Goal: Task Accomplishment & Management: Complete application form

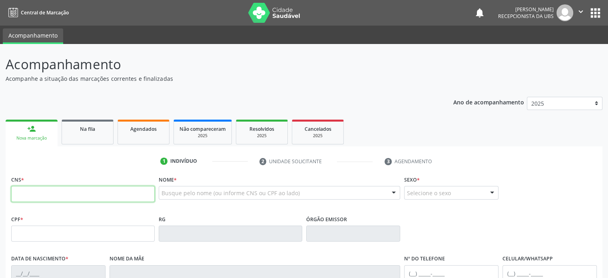
click at [74, 199] on input "text" at bounding box center [82, 194] width 143 height 16
type input "898 0039 7858 8333"
type input "[DATE]"
type input "[PERSON_NAME]"
type input "[PHONE_NUMBER]"
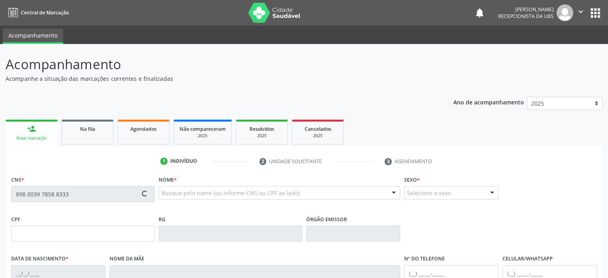
type input "071.051.015-20"
type input "S/N"
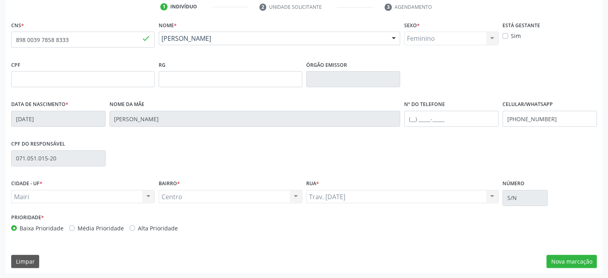
scroll to position [155, 0]
click at [411, 118] on input "text" at bounding box center [451, 118] width 94 height 16
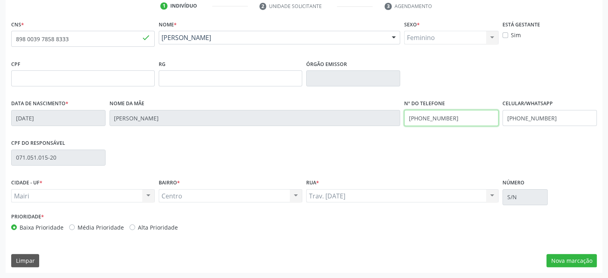
type input "[PHONE_NUMBER]"
click at [138, 227] on label "Alta Prioridade" at bounding box center [158, 227] width 40 height 8
click at [130, 227] on input "Alta Prioridade" at bounding box center [132, 226] width 6 height 7
radio input "true"
click at [587, 260] on button "Nova marcação" at bounding box center [571, 261] width 50 height 14
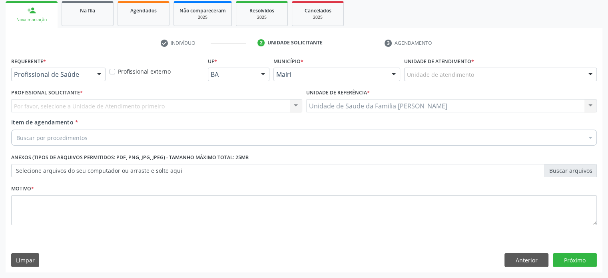
scroll to position [118, 0]
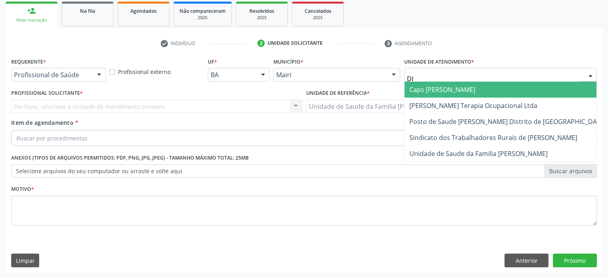
type input "DIL"
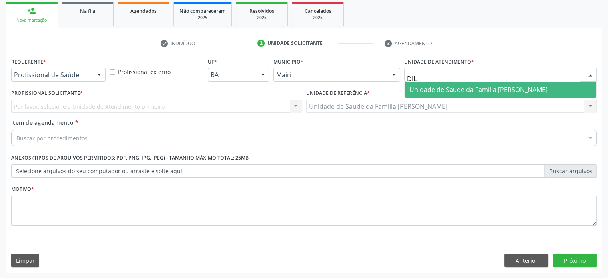
click at [468, 90] on span "Unidade de Saude da Familia [PERSON_NAME]" at bounding box center [478, 89] width 138 height 9
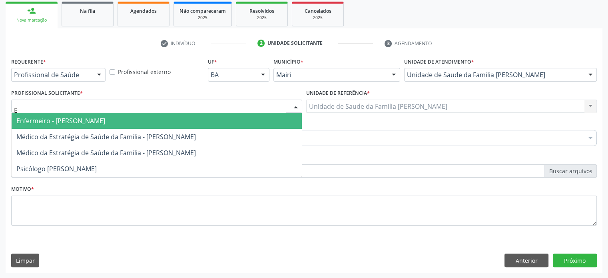
type input "ED"
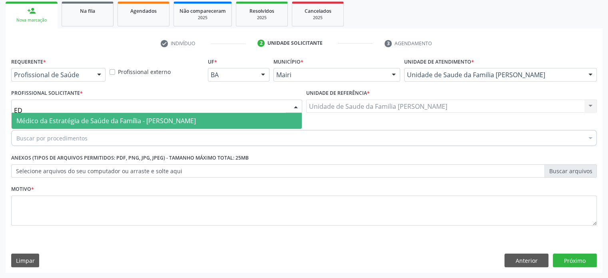
click at [59, 120] on span "Médico da Estratégia de Saúde da Família - [PERSON_NAME]" at bounding box center [105, 120] width 179 height 9
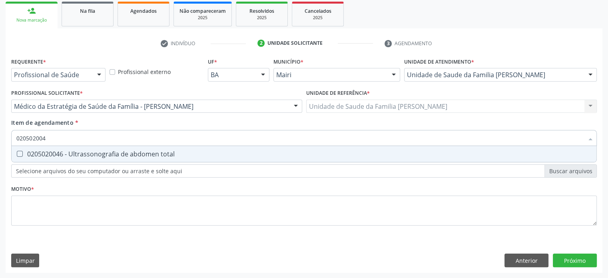
type input "0205020046"
click at [53, 157] on div "0205020046 - Ultrassonografia de abdomen total" at bounding box center [303, 154] width 575 height 6
checkbox total "true"
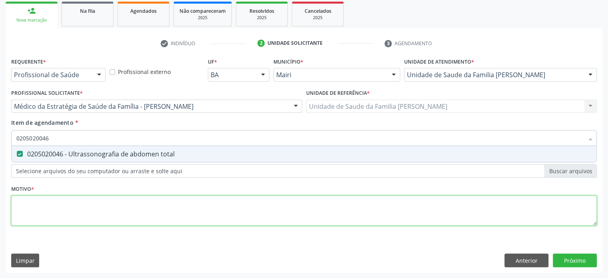
click at [38, 216] on div "Requerente * Profissional de Saúde Profissional de Saúde Paciente Nenhum result…" at bounding box center [304, 146] width 586 height 181
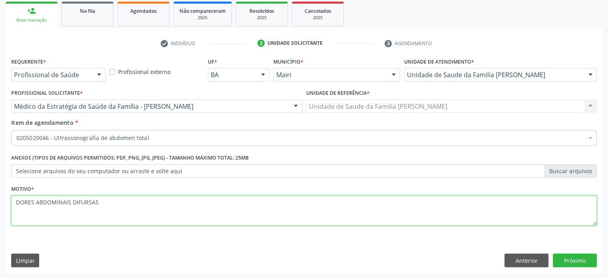
click at [86, 201] on textarea "DORES ABDOMINAIS DIFURSAS" at bounding box center [304, 210] width 586 height 30
type textarea "DORES ABDOMINAIS DIFUSAS"
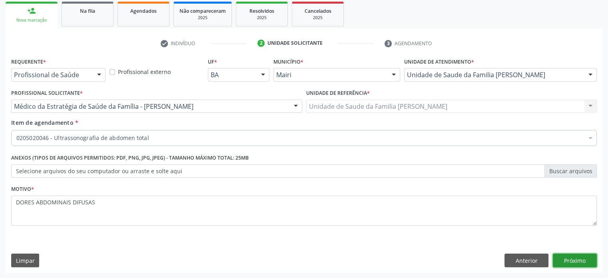
click at [577, 259] on button "Próximo" at bounding box center [575, 260] width 44 height 14
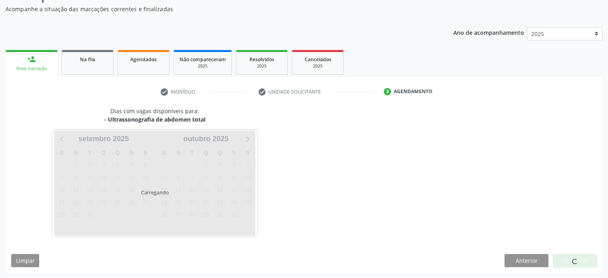
scroll to position [93, 0]
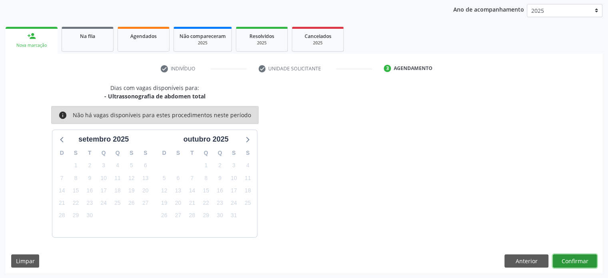
click at [577, 259] on button "Confirmar" at bounding box center [575, 261] width 44 height 14
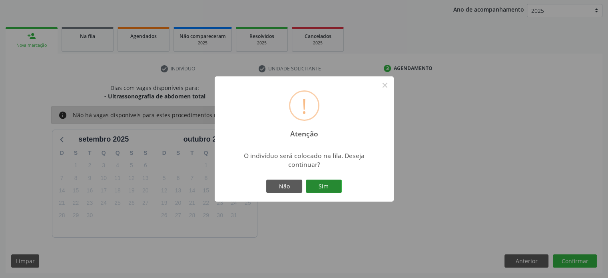
click at [329, 190] on button "Sim" at bounding box center [324, 186] width 36 height 14
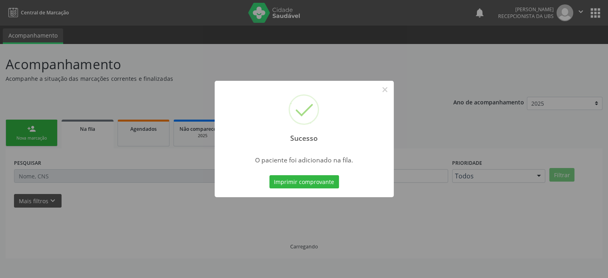
scroll to position [0, 0]
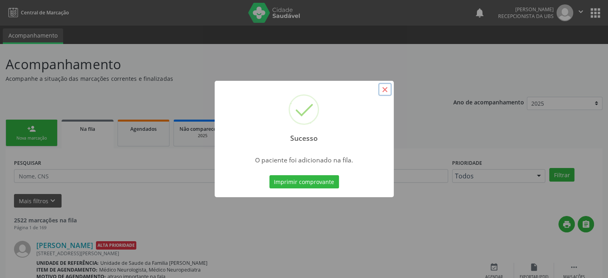
click at [384, 89] on button "×" at bounding box center [385, 90] width 14 height 14
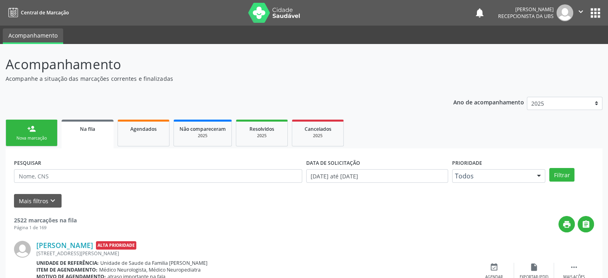
click at [44, 137] on div "Nova marcação" at bounding box center [32, 138] width 40 height 6
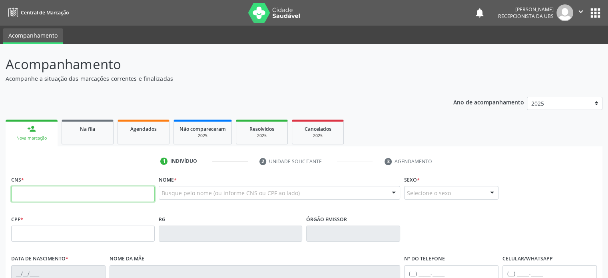
click at [37, 195] on input "text" at bounding box center [82, 194] width 143 height 16
type input "700 3089 1309 1935"
type input "036.865.395-19"
type input "[DATE]"
type input "[PERSON_NAME]"
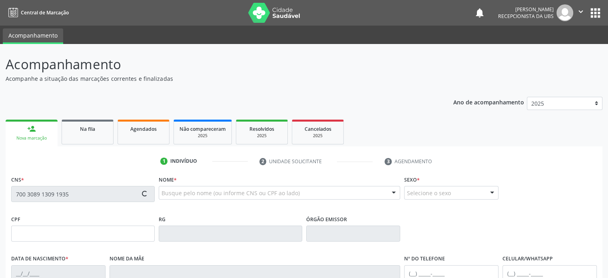
type input "[PHONE_NUMBER]"
type input "64"
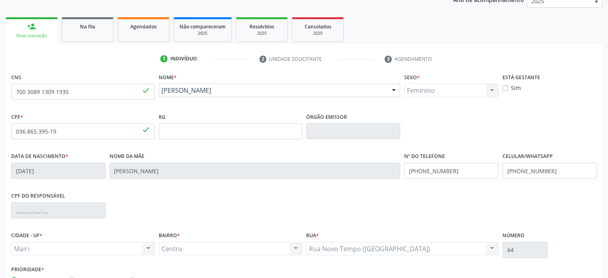
scroll to position [155, 0]
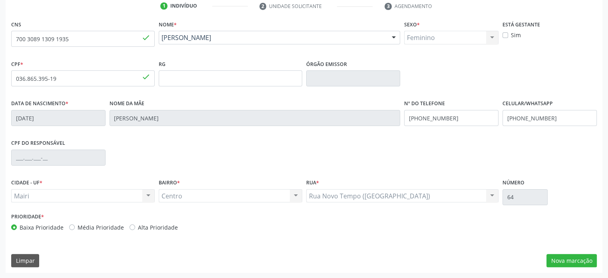
click at [138, 226] on label "Alta Prioridade" at bounding box center [158, 227] width 40 height 8
click at [131, 226] on input "Alta Prioridade" at bounding box center [132, 226] width 6 height 7
radio input "true"
click at [138, 226] on label "Alta Prioridade" at bounding box center [158, 227] width 40 height 8
click at [131, 226] on input "Alta Prioridade" at bounding box center [132, 226] width 6 height 7
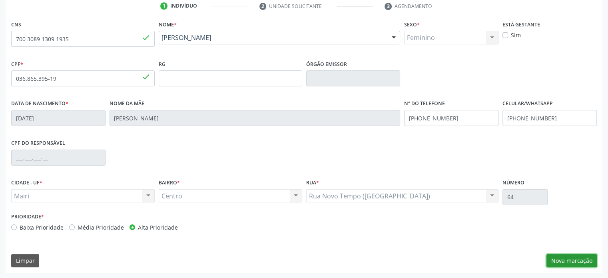
click at [590, 260] on button "Nova marcação" at bounding box center [571, 261] width 50 height 14
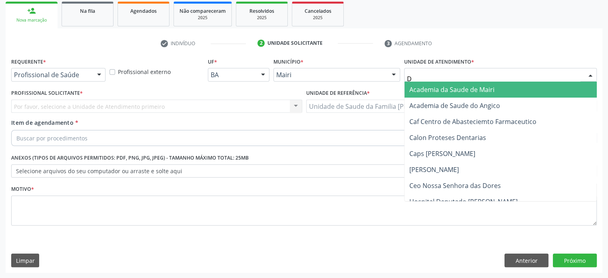
type input "DI"
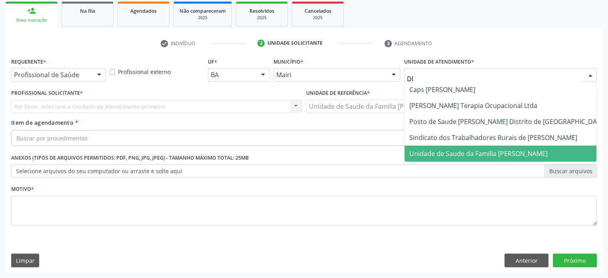
click at [479, 152] on span "Unidade de Saude da Familia [PERSON_NAME]" at bounding box center [478, 153] width 138 height 9
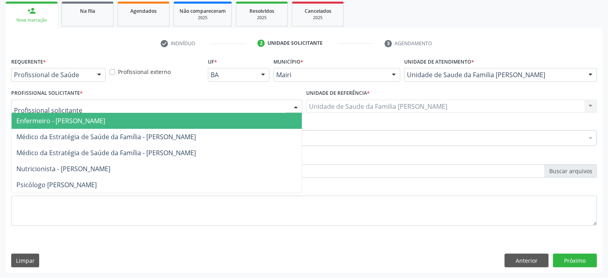
click at [123, 105] on div at bounding box center [156, 107] width 291 height 14
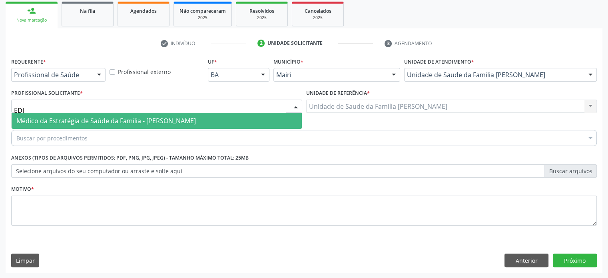
type input "EDIS"
click at [125, 119] on span "Médico da Estratégia de Saúde da Família - [PERSON_NAME]" at bounding box center [105, 120] width 179 height 9
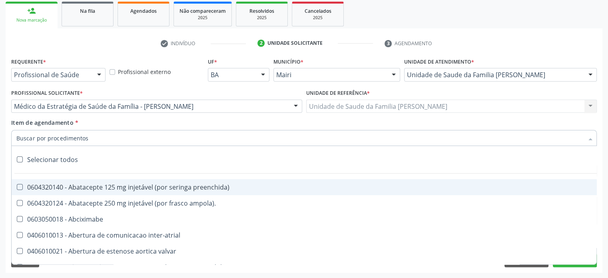
click at [110, 137] on div at bounding box center [304, 138] width 586 height 16
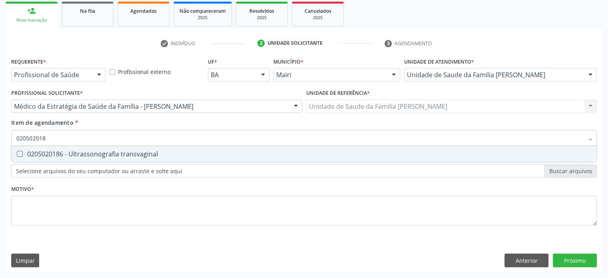
type input "0205020186"
click at [113, 151] on div "0205020186 - Ultrassonografia transvaginal" at bounding box center [303, 154] width 575 height 6
checkbox transvaginal "true"
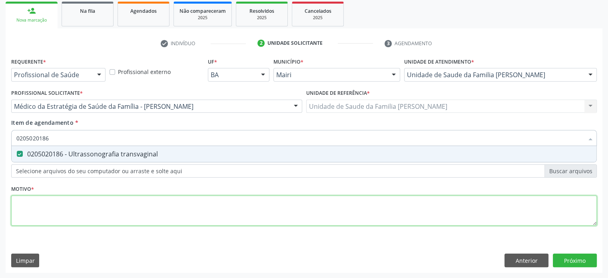
click at [36, 206] on div "Requerente * Profissional de Saúde Profissional de Saúde Paciente Nenhum result…" at bounding box center [304, 146] width 586 height 181
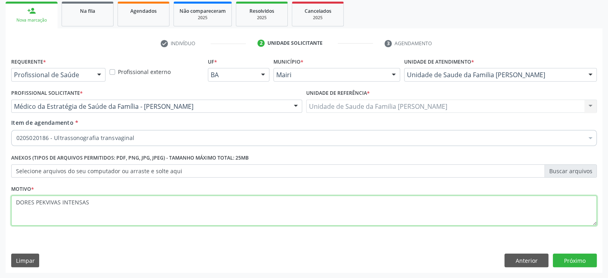
click at [45, 201] on textarea "DORES PEKVIVAS INTENSAS" at bounding box center [304, 210] width 586 height 30
click at [51, 202] on textarea "DORES PELVIVAS INTENSAS" at bounding box center [304, 210] width 586 height 30
click at [88, 203] on textarea "DORES PELVICAS INTENSAS" at bounding box center [304, 210] width 586 height 30
type textarea "DORES PELVICAS INTENSAS/ COLICAS FORTE."
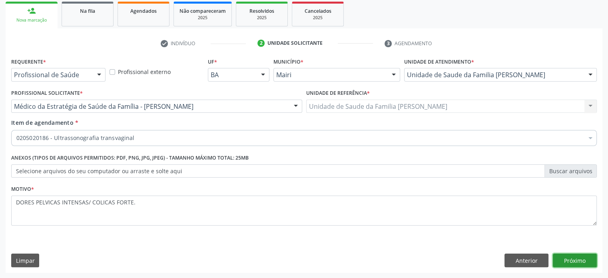
click at [571, 258] on button "Próximo" at bounding box center [575, 260] width 44 height 14
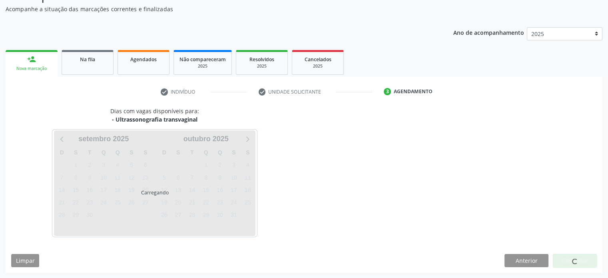
scroll to position [93, 0]
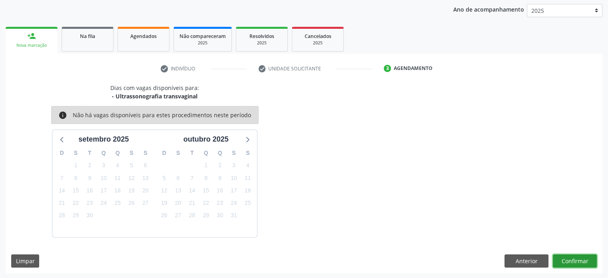
click at [572, 261] on button "Confirmar" at bounding box center [575, 261] width 44 height 14
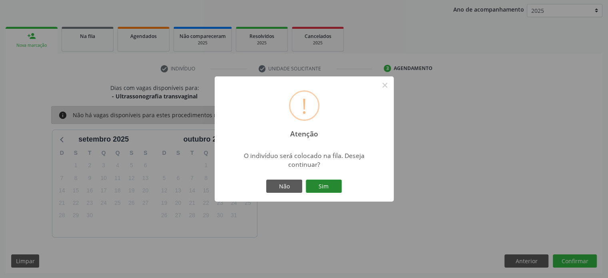
click at [328, 188] on button "Sim" at bounding box center [324, 186] width 36 height 14
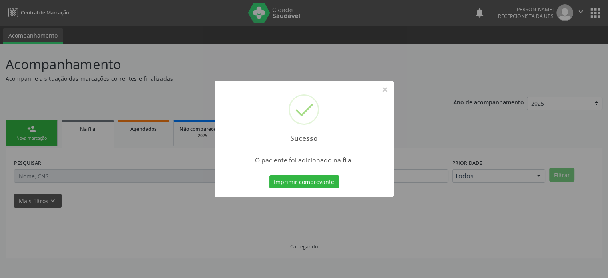
scroll to position [0, 0]
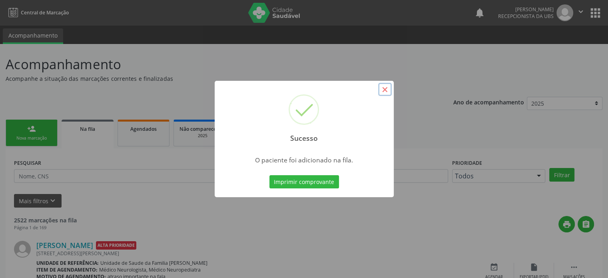
click at [384, 88] on button "×" at bounding box center [385, 90] width 14 height 14
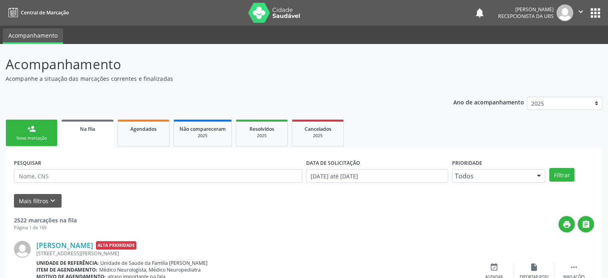
click at [34, 132] on div "person_add" at bounding box center [31, 128] width 9 height 9
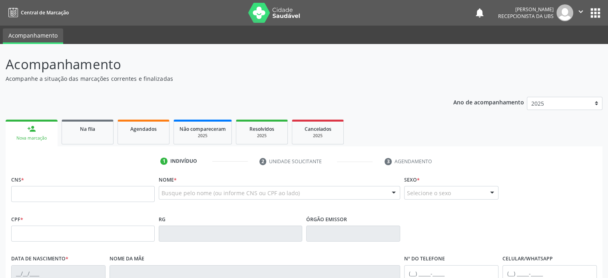
click at [34, 132] on div "person_add" at bounding box center [31, 128] width 9 height 9
click at [26, 194] on input "text" at bounding box center [82, 194] width 143 height 16
type input "700 3089 1309 1935"
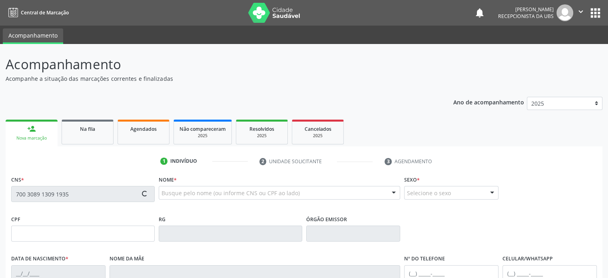
type input "036.865.395-19"
type input "[DATE]"
type input "[PERSON_NAME]"
type input "[PHONE_NUMBER]"
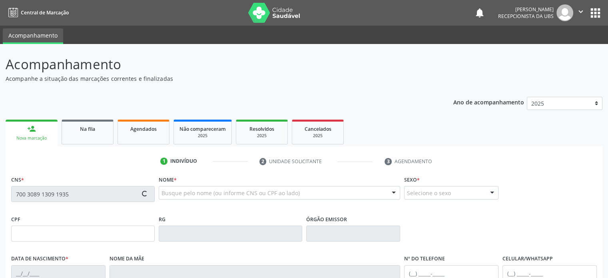
type input "64"
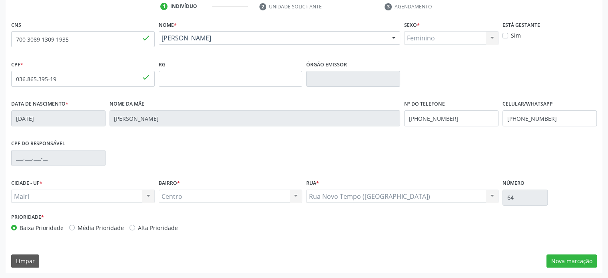
scroll to position [155, 0]
click at [134, 227] on div "Alta Prioridade" at bounding box center [153, 227] width 48 height 8
click at [138, 227] on label "Alta Prioridade" at bounding box center [158, 227] width 40 height 8
click at [129, 227] on input "Alta Prioridade" at bounding box center [132, 226] width 6 height 7
radio input "true"
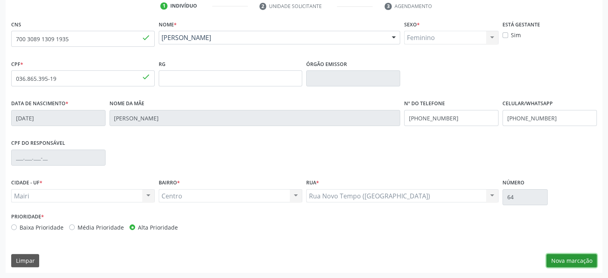
click at [566, 256] on button "Nova marcação" at bounding box center [571, 261] width 50 height 14
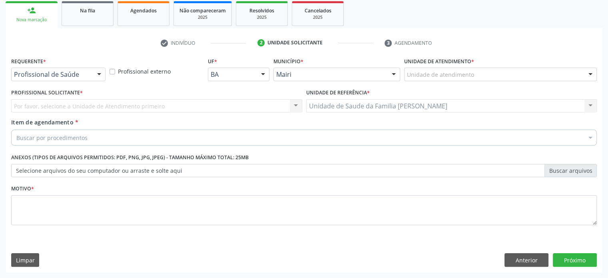
scroll to position [118, 0]
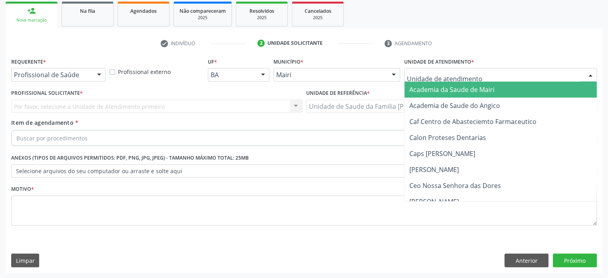
click at [541, 76] on div at bounding box center [500, 75] width 193 height 14
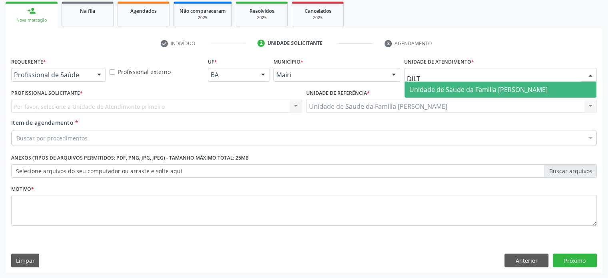
type input "DILTO"
click at [529, 92] on span "Unidade de Saude da Familia [PERSON_NAME]" at bounding box center [478, 89] width 138 height 9
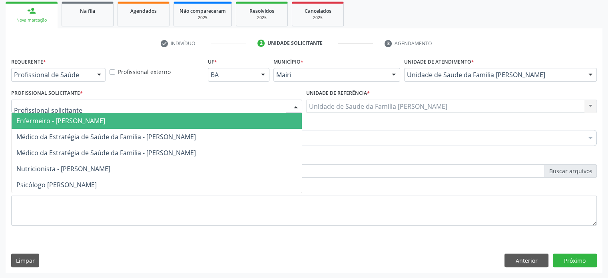
click at [145, 107] on div at bounding box center [156, 107] width 291 height 14
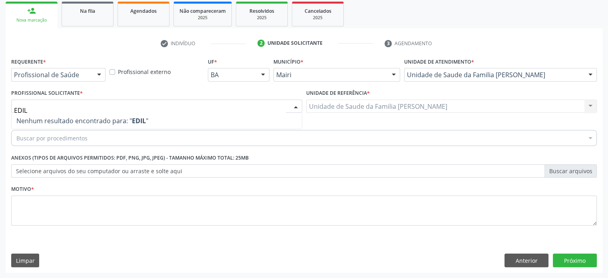
type input "EDI"
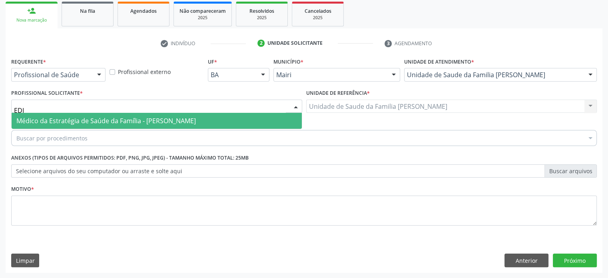
click at [129, 119] on span "Médico da Estratégia de Saúde da Família - [PERSON_NAME]" at bounding box center [105, 120] width 179 height 9
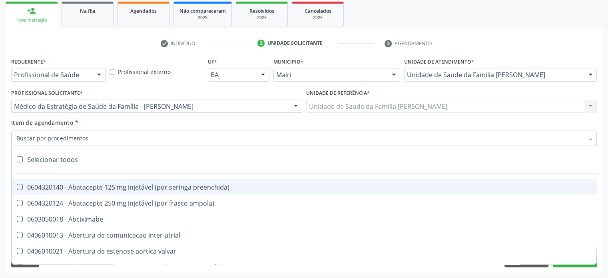
click at [110, 141] on div at bounding box center [304, 138] width 586 height 16
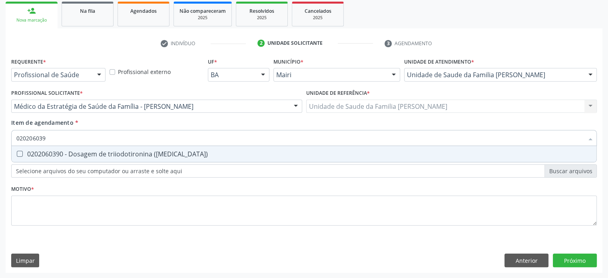
type input "0202060390"
click at [48, 151] on div "0202060390 - Dosagem de triiodotironina ([MEDICAL_DATA])" at bounding box center [303, 154] width 575 height 6
checkbox \(t3\) "true"
type input "02020603"
checkbox \(t3\) "false"
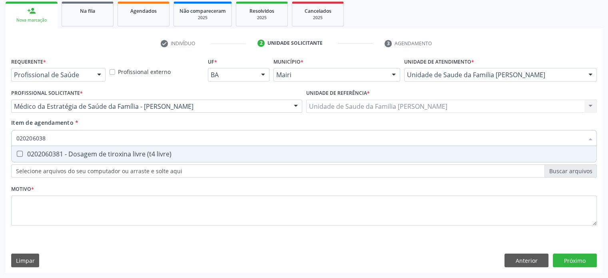
type input "0202060381"
click at [48, 151] on div "0202060381 - Dosagem de tiroxina livre (t4 livre)" at bounding box center [303, 154] width 575 height 6
checkbox livre\) "true"
type input "02020603"
checkbox livre\) "false"
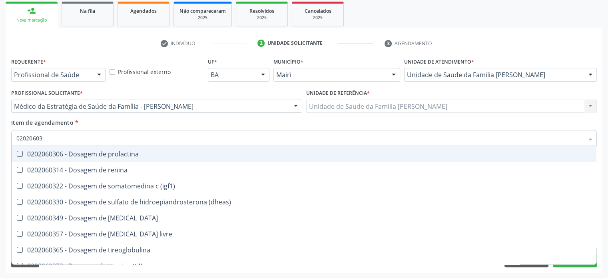
type input "0202060"
checkbox livre\) "false"
checkbox \(t3\) "false"
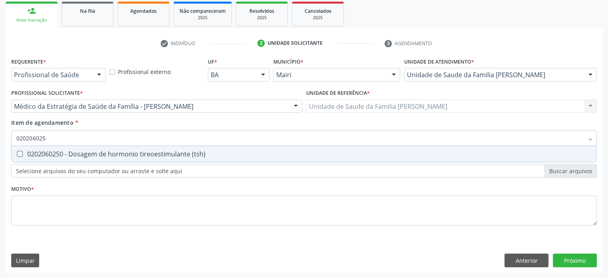
type input "0202060250"
click at [48, 151] on div "0202060250 - Dosagem de hormonio tireoestimulante (tsh)" at bounding box center [303, 154] width 575 height 6
checkbox \(tsh\) "true"
type input "02020602"
checkbox \(tsh\) "false"
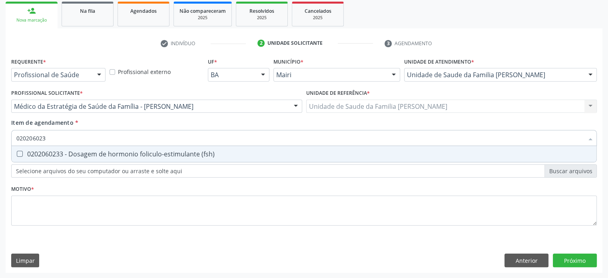
type input "0202060233"
click at [48, 151] on div "0202060233 - Dosagem de hormonio foliculo-estimulante (fsh)" at bounding box center [303, 154] width 575 height 6
checkbox \(fsh\) "true"
type input "02020602"
checkbox \(fsh\) "false"
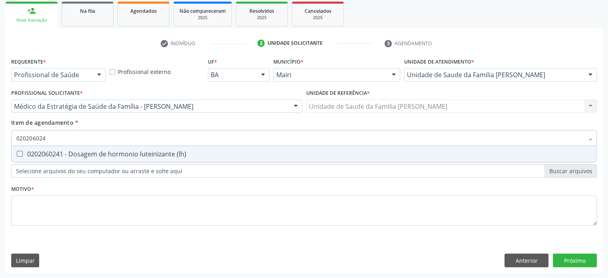
type input "0202060241"
click at [48, 151] on div "0202060241 - Dosagem de hormonio luteinizante (lh)" at bounding box center [303, 154] width 575 height 6
checkbox \(lh\) "true"
type input "02020602"
checkbox \(lh\) "false"
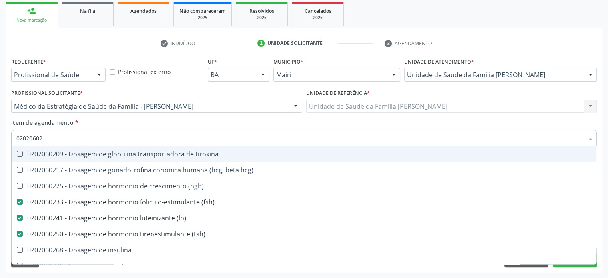
type input "0202060"
checkbox \(fsh\) "false"
checkbox \(lh\) "false"
checkbox \(tsh\) "false"
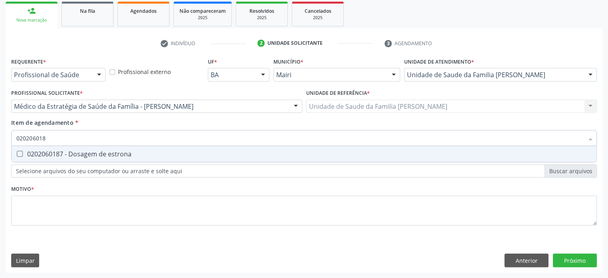
type input "0202060187"
click at [48, 151] on div "0202060187 - Dosagem de estrona" at bounding box center [303, 154] width 575 height 6
checkbox estrona "true"
type input "02020601"
checkbox estrona "false"
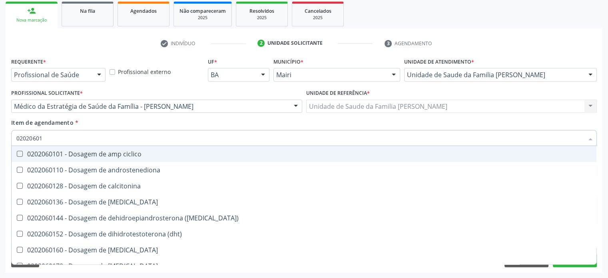
type input "0202060"
checkbox estrona "false"
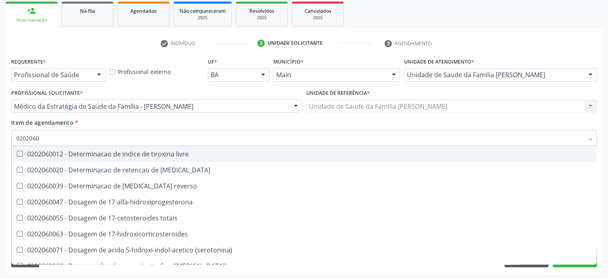
type input "02020602"
checkbox 17-alfa-hidroxiprogesterona "true"
checkbox totais "true"
checkbox 17-hidroxicorticosteroides "true"
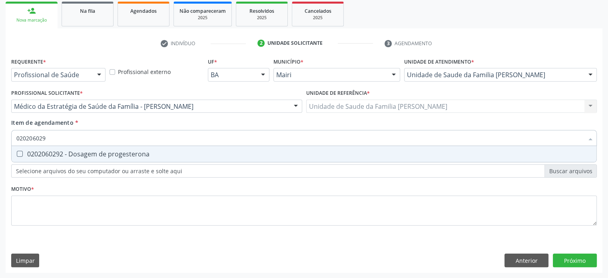
type input "0202060292"
click at [48, 151] on div "0202060292 - Dosagem de progesterona" at bounding box center [303, 154] width 575 height 6
checkbox progesterona "true"
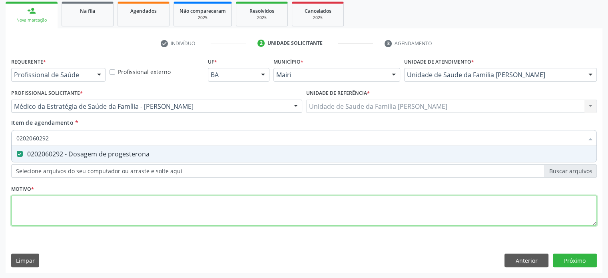
click at [38, 209] on div "Requerente * Profissional de Saúde Profissional de Saúde Paciente Nenhum result…" at bounding box center [304, 146] width 586 height 181
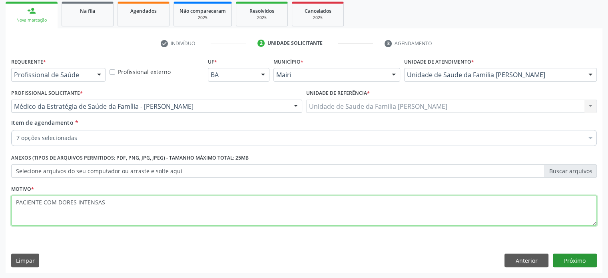
type textarea "PACIENTE COM DORES INTENSAS"
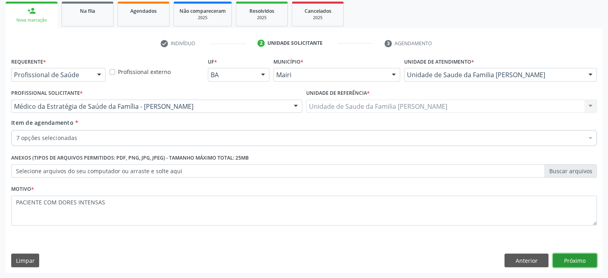
click at [577, 260] on button "Próximo" at bounding box center [575, 260] width 44 height 14
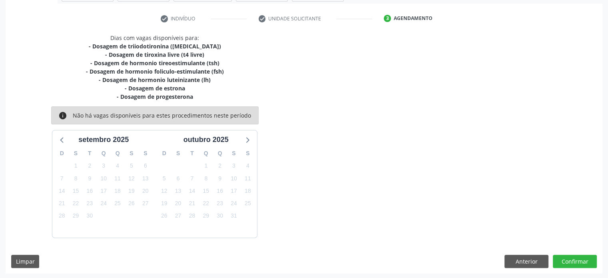
scroll to position [143, 0]
click at [577, 260] on button "Confirmar" at bounding box center [575, 261] width 44 height 14
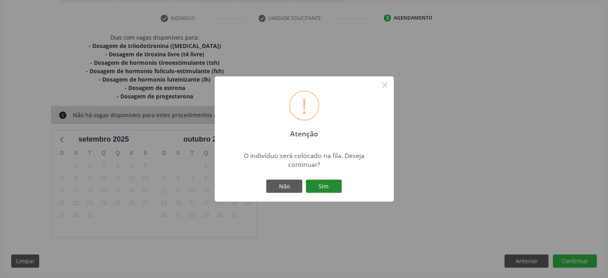
click at [328, 184] on button "Sim" at bounding box center [324, 186] width 36 height 14
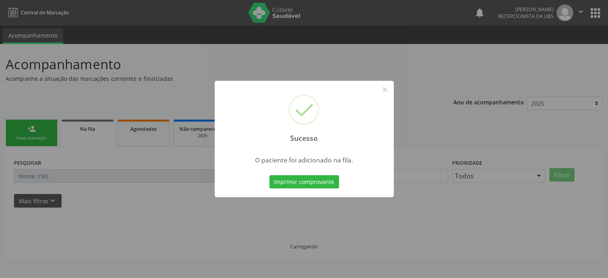
scroll to position [0, 0]
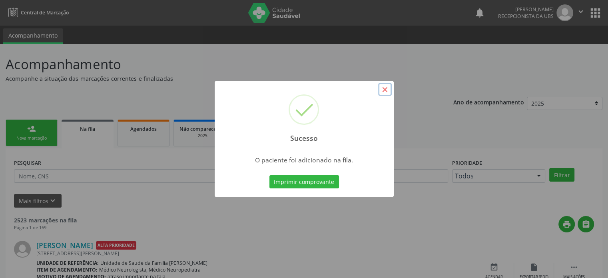
click at [382, 89] on button "×" at bounding box center [385, 90] width 14 height 14
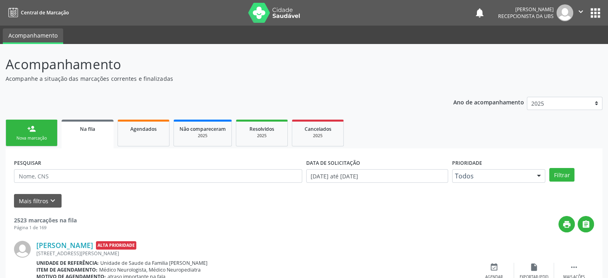
click at [42, 128] on link "person_add Nova marcação" at bounding box center [32, 133] width 52 height 27
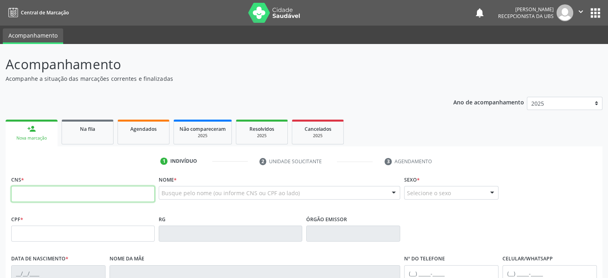
click at [26, 193] on input "text" at bounding box center [82, 194] width 143 height 16
click at [41, 193] on input "701 4016 8237 930" at bounding box center [82, 194] width 143 height 16
type input "701 4016 0823 7930"
type input "768.751.485-87"
type input "[DATE]"
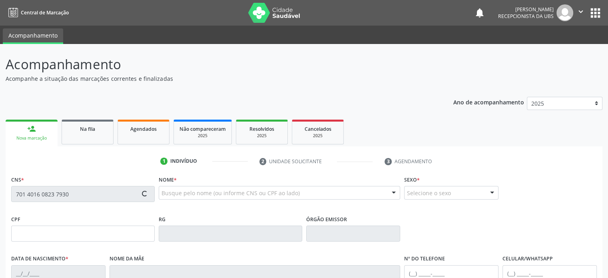
type input "[PERSON_NAME]"
type input "[PHONE_NUMBER]"
type input "S/N"
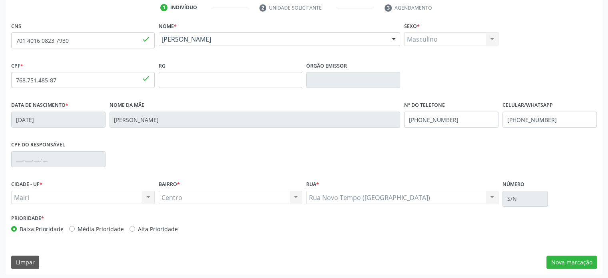
scroll to position [155, 0]
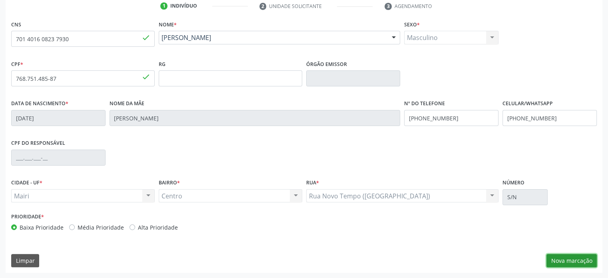
click at [573, 254] on button "Nova marcação" at bounding box center [571, 261] width 50 height 14
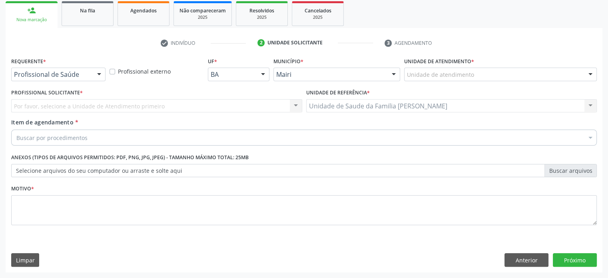
scroll to position [118, 0]
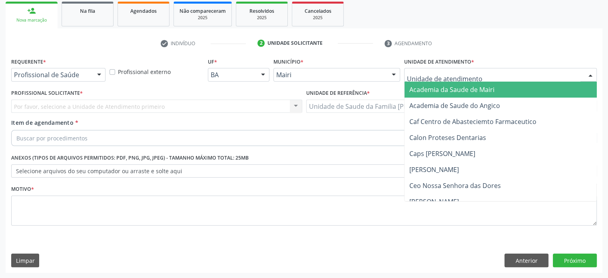
click at [486, 70] on div at bounding box center [500, 75] width 193 height 14
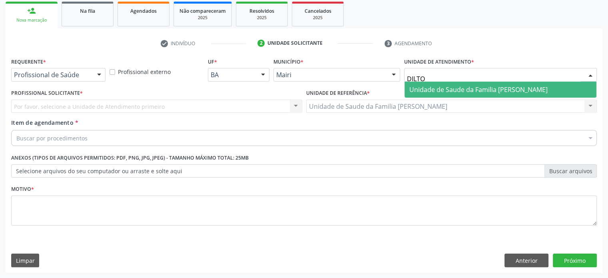
type input "DILTON"
click at [492, 89] on span "Unidade de Saude da Familia [PERSON_NAME]" at bounding box center [478, 89] width 138 height 9
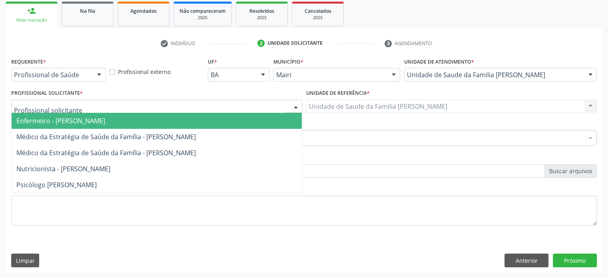
click at [151, 106] on div at bounding box center [156, 107] width 291 height 14
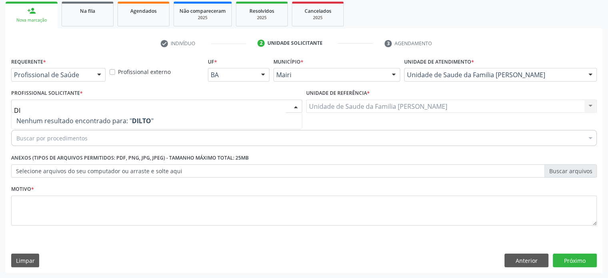
type input "D"
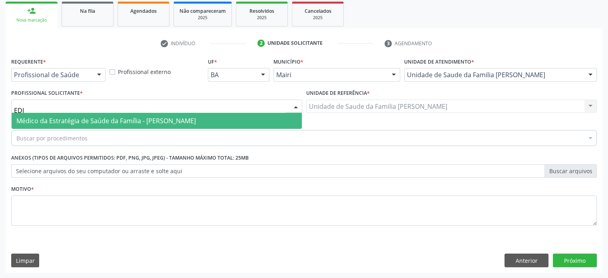
type input "EDIS"
click at [112, 122] on span "Médico da Estratégia de Saúde da Família - [PERSON_NAME]" at bounding box center [105, 120] width 179 height 9
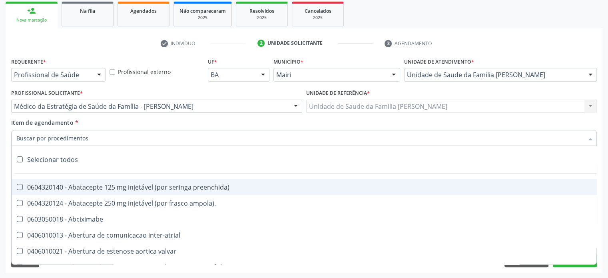
click at [109, 137] on div at bounding box center [304, 138] width 586 height 16
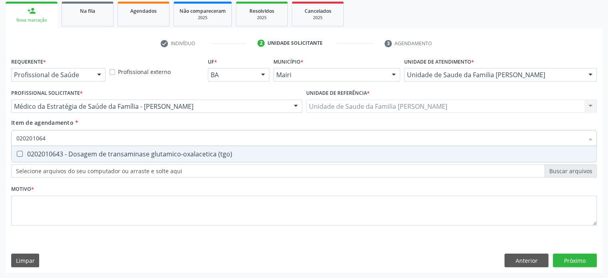
type input "0202010643"
click at [105, 153] on div "0202010643 - Dosagem de transaminase glutamico-oxalacetica (tgo)" at bounding box center [303, 154] width 575 height 6
checkbox \(tgo\) "true"
type input "02020106"
checkbox \(tgo\) "false"
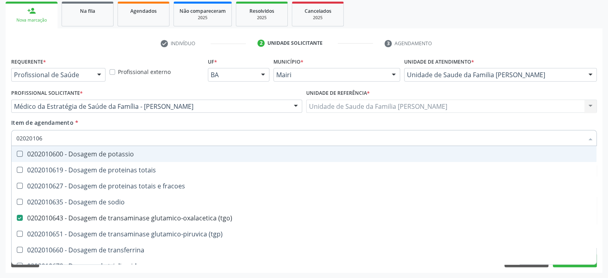
type input "0202010"
checkbox \(tgo\) "false"
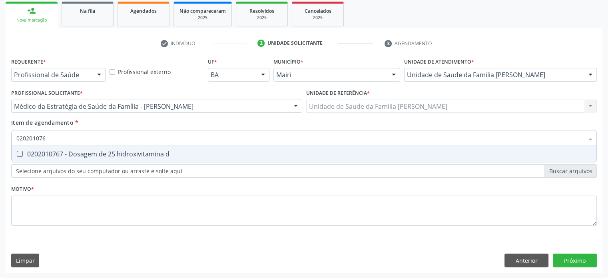
type input "0202010767"
click at [105, 153] on div "0202010767 - Dosagem de 25 hidroxivitamina d" at bounding box center [303, 154] width 575 height 6
checkbox d "true"
type input "02020107"
checkbox d "false"
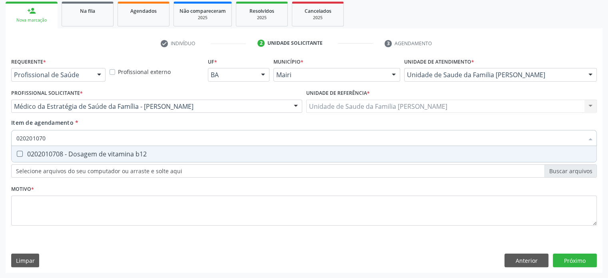
type input "0202010708"
click at [105, 153] on div "0202010708 - Dosagem de vitamina b12" at bounding box center [303, 154] width 575 height 6
checkbox b12 "true"
type input "02020107"
checkbox b12 "false"
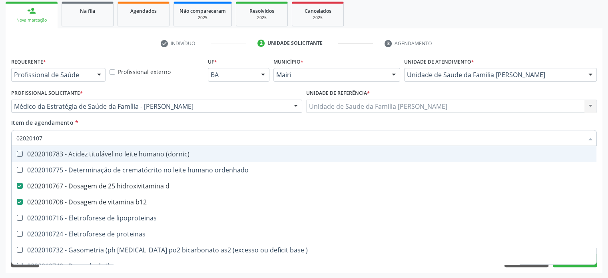
type input "0202010"
checkbox d "false"
checkbox b12 "false"
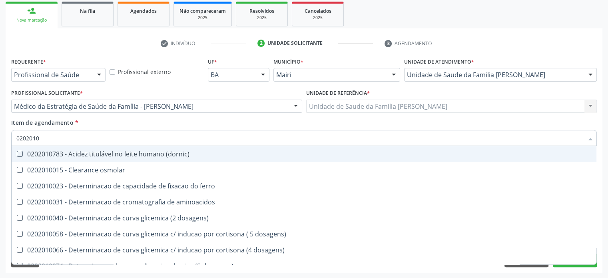
type input "020201"
checkbox d "false"
checkbox vanilmandelico "true"
checkbox \(tgo\) "false"
checkbox b12 "false"
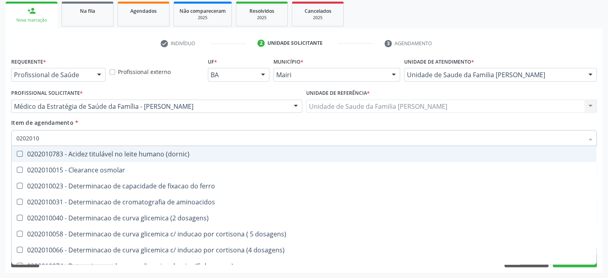
checkbox \) "true"
type input "02020"
checkbox d "false"
checkbox potassio "true"
checkbox \(tgo\) "false"
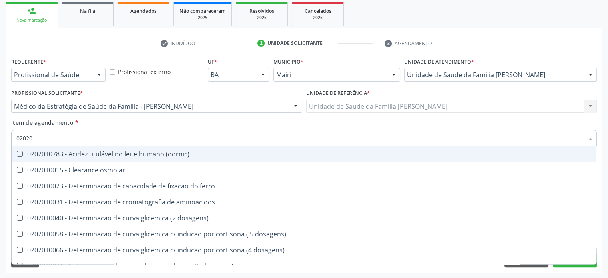
checkbox b12 "false"
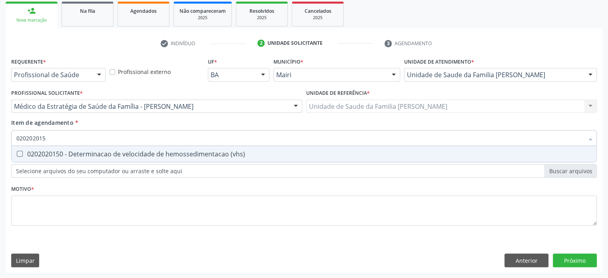
type input "0202020150"
click at [105, 153] on div "0202020150 - Determinacao de velocidade de hemossedimentacao (vhs)" at bounding box center [303, 154] width 575 height 6
checkbox \(vhs\) "true"
type input "02020201"
checkbox \(vhs\) "false"
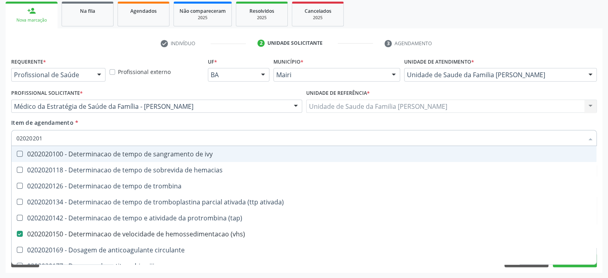
type input "0202020"
checkbox \(vhs\) "false"
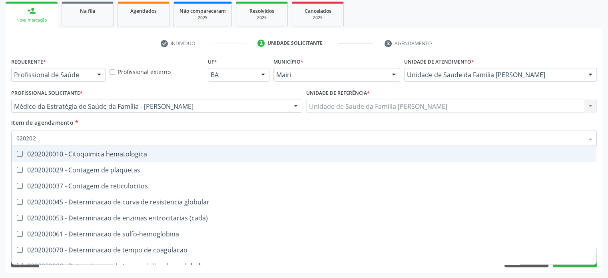
type input "02020"
checkbox \(vhs\) "false"
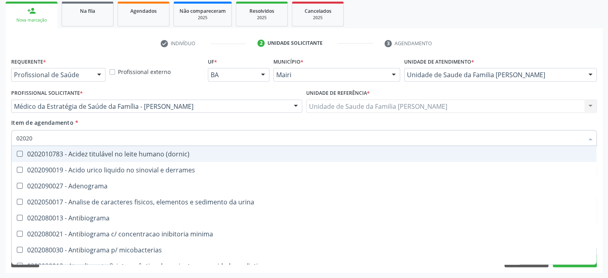
type input "020201"
checkbox \(gram\) "true"
checkbox herpesvirus "true"
checkbox \(vhs\) "false"
checkbox d "false"
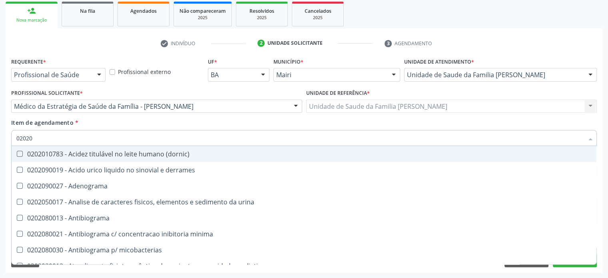
checkbox ascorbico "true"
checkbox valproico "true"
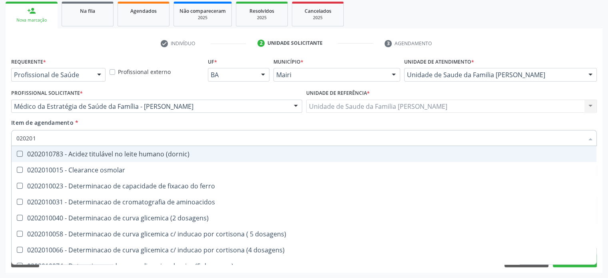
type input "0202010"
checkbox trombina "true"
checkbox \(vhs\) "false"
checkbox d "false"
checkbox lipase "true"
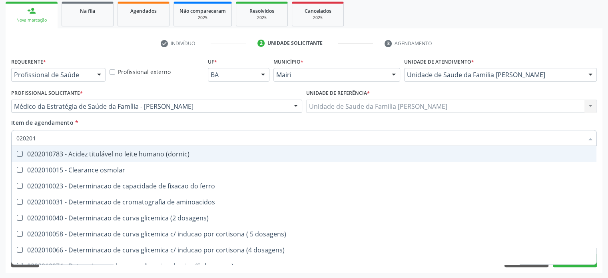
checkbox totais "true"
checkbox \(tgo\) "false"
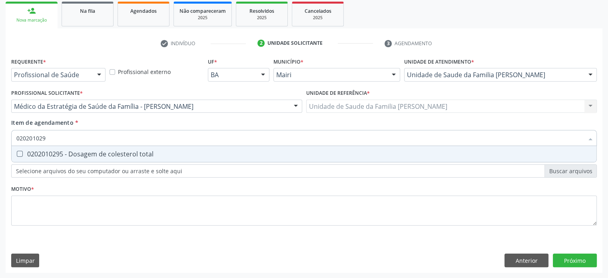
type input "0202010295"
click at [105, 153] on div "0202010295 - Dosagem de colesterol total" at bounding box center [303, 154] width 575 height 6
checkbox total "true"
type input "02020102"
checkbox total "false"
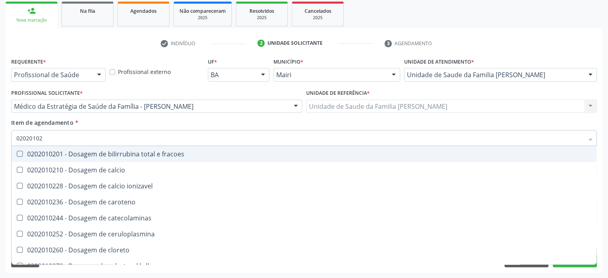
type input "0202010"
checkbox total "false"
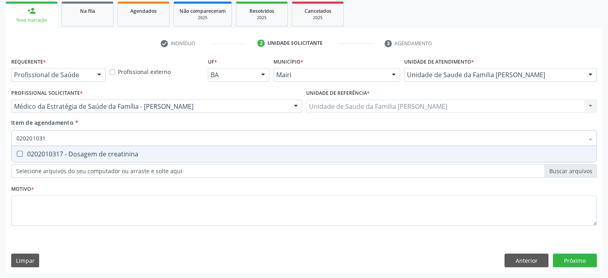
type input "0202010317"
click at [105, 153] on div "0202010317 - Dosagem de creatinina" at bounding box center [303, 154] width 575 height 6
checkbox creatinina "true"
type input "02020103"
checkbox creatinina "false"
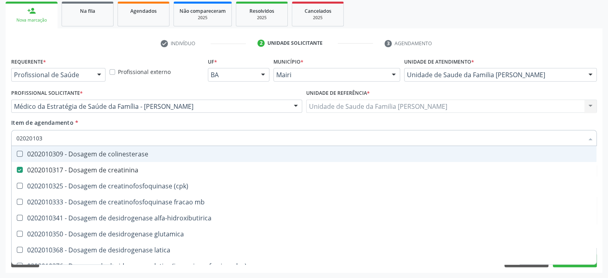
type input "0202010"
checkbox creatinina "false"
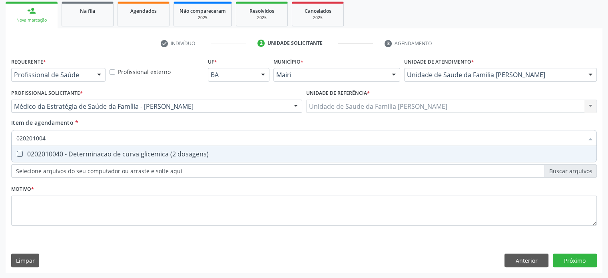
type input "0202010040"
click at [105, 153] on div "0202010040 - Determinacao de curva glicemica (2 dosagens)" at bounding box center [303, 154] width 575 height 6
checkbox dosagens\) "true"
type input "02020100"
checkbox dosagens\) "false"
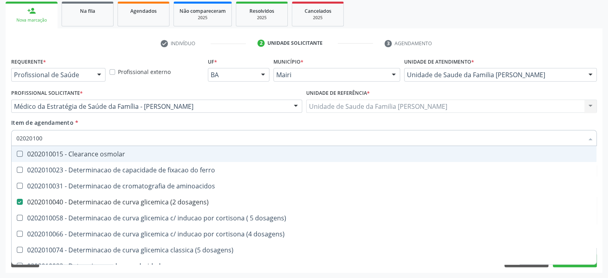
type input "0202010"
checkbox dosagens\) "false"
checkbox dosagens\) "true"
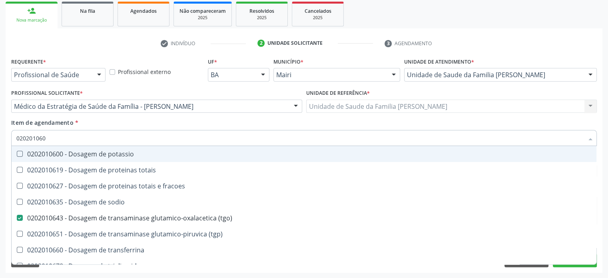
type input "0202010600"
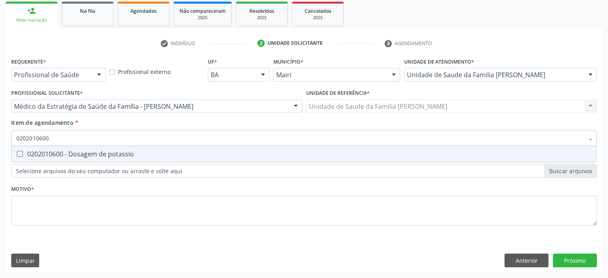
click at [105, 153] on div "0202010600 - Dosagem de potassio" at bounding box center [303, 154] width 575 height 6
checkbox potassio "true"
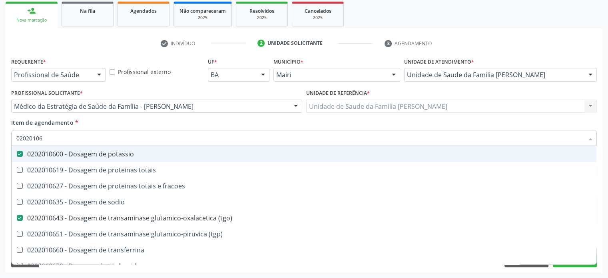
type input "020201067"
checkbox potassio "false"
type input "0202010678"
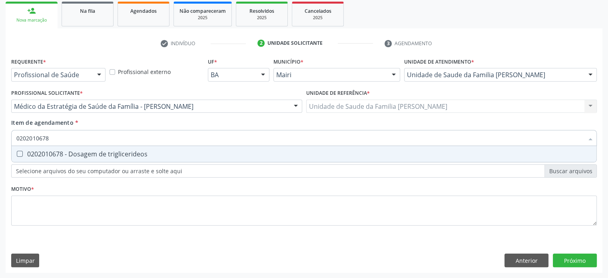
click at [105, 153] on div "0202010678 - Dosagem de triglicerideos" at bounding box center [303, 154] width 575 height 6
checkbox triglicerideos "true"
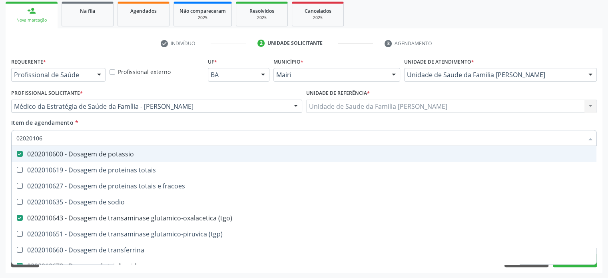
type input "0202010"
checkbox potassio "false"
checkbox triglicerideos "false"
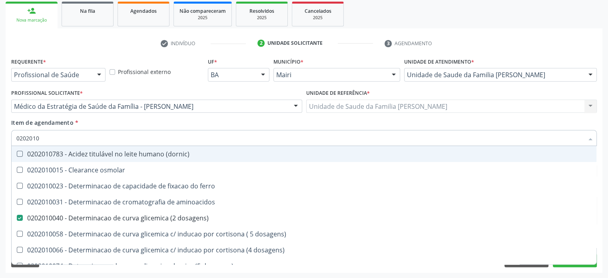
type input "020201"
checkbox trombina "false"
checkbox \(vhs\) "true"
checkbox d "true"
checkbox ionizavel "false"
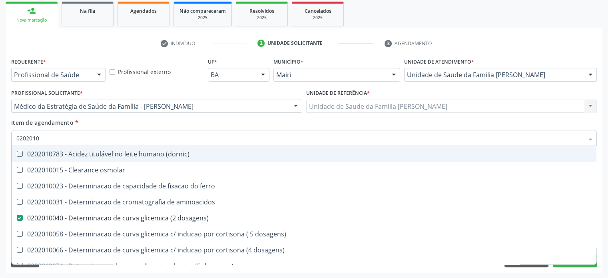
checkbox catecolaminas "false"
checkbox total "true"
checkbox creatinina "true"
checkbox hidroxiprolina "false"
checkbox lipase "false"
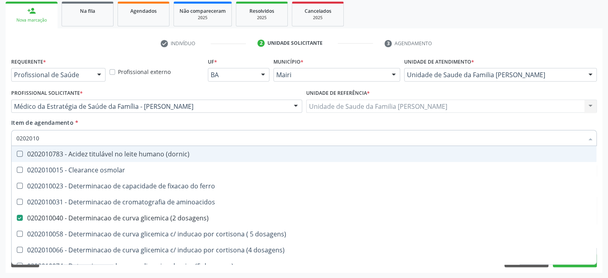
checkbox piruvato "false"
checkbox potassio "true"
checkbox totais "false"
checkbox \(tgo\) "true"
type input "02020"
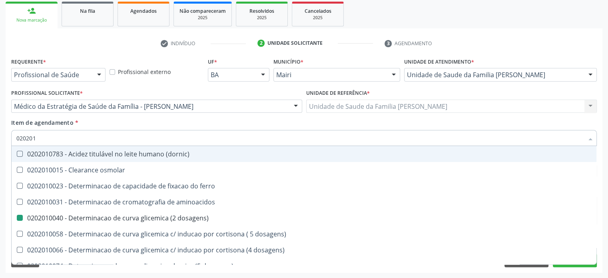
checkbox dosagens\) "false"
checkbox \(vhs\) "false"
checkbox d "false"
checkbox total "false"
checkbox creatinina "false"
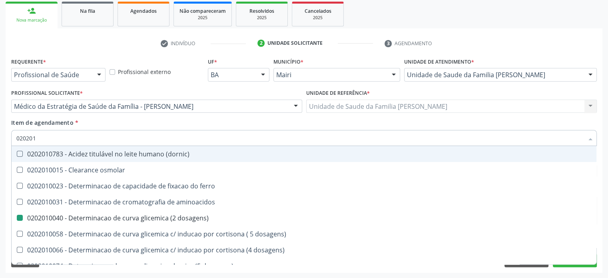
checkbox alfa-hidroxibutirica "true"
checkbox lactato "true"
checkbox \(tgo\) "false"
checkbox triglicerideos "false"
checkbox b12 "false"
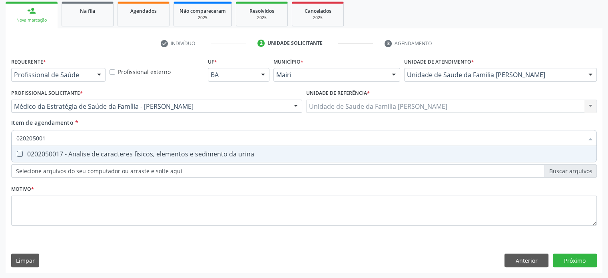
type input "0202050017"
click at [105, 153] on div "0202050017 - Analise de caracteres fisicos, elementos e sedimento da urina" at bounding box center [303, 154] width 575 height 6
checkbox urina "true"
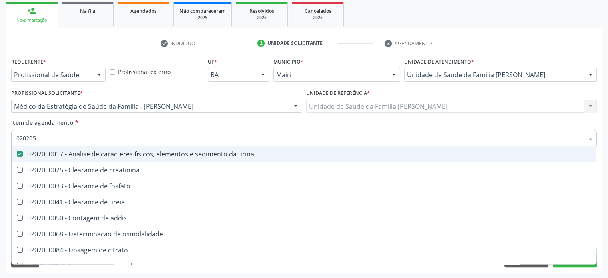
type input "02020"
checkbox urina "false"
checkbox ureia "true"
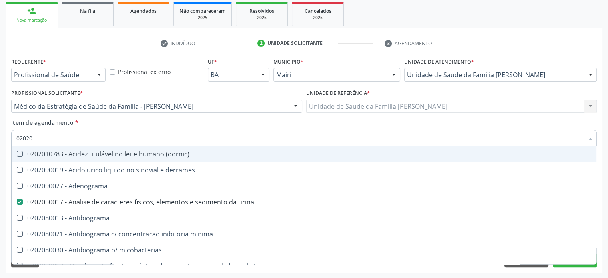
type input "020201"
checkbox urina "false"
checkbox Antibiograma "true"
checkbox \(gram\) "true"
checkbox herpesvirus "true"
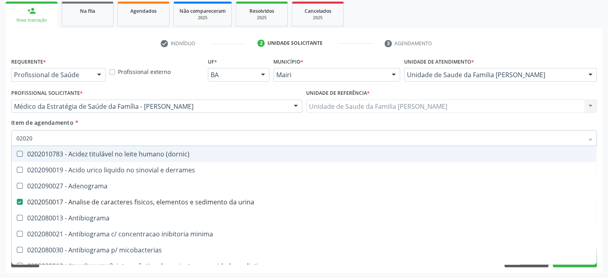
checkbox htlv-1 "true"
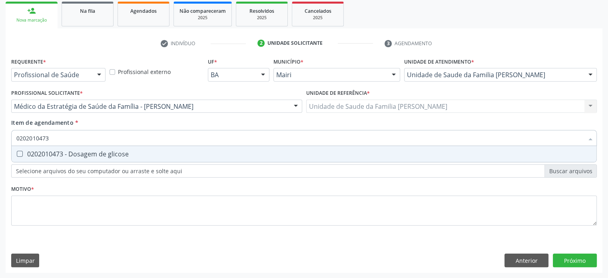
click at [105, 153] on div "0202010473 - Dosagem de glicose" at bounding box center [303, 154] width 575 height 6
click at [105, 153] on div "0202010279 - Dosagem de colesterol hdl" at bounding box center [303, 154] width 575 height 6
click at [105, 153] on div "0202010503 - Dosagem de hemoglobina glicosilada" at bounding box center [303, 154] width 575 height 6
click at [105, 153] on div "0202010287 - Dosagem de colesterol ldl" at bounding box center [303, 154] width 575 height 6
click at [105, 153] on div "0202020380 - Hemograma completo" at bounding box center [303, 154] width 575 height 6
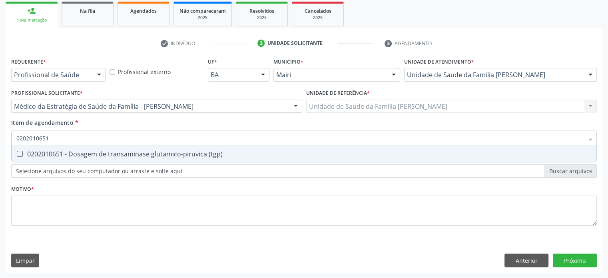
click at [105, 153] on div "0202010651 - Dosagem de transaminase glutamico-piruvica (tgp)" at bounding box center [303, 154] width 575 height 6
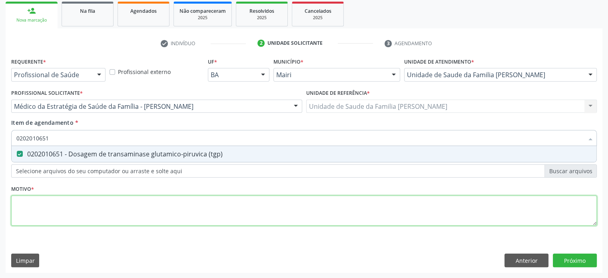
click at [26, 206] on div "Requerente * Profissional de Saúde Profissional de Saúde Paciente Nenhum result…" at bounding box center [304, 146] width 586 height 181
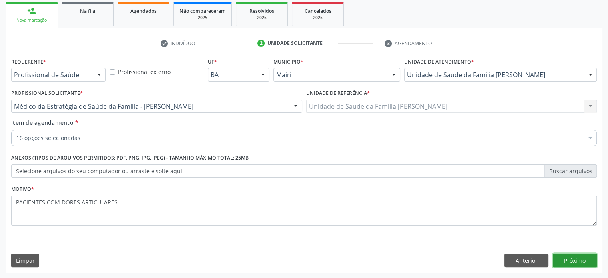
click at [585, 259] on button "Próximo" at bounding box center [575, 260] width 44 height 14
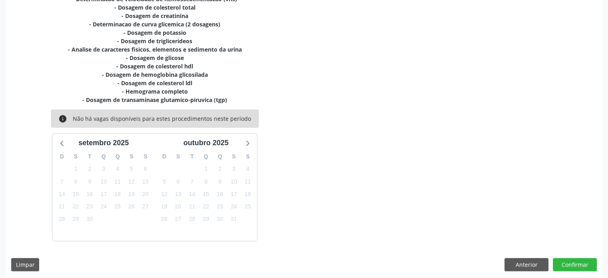
scroll to position [219, 0]
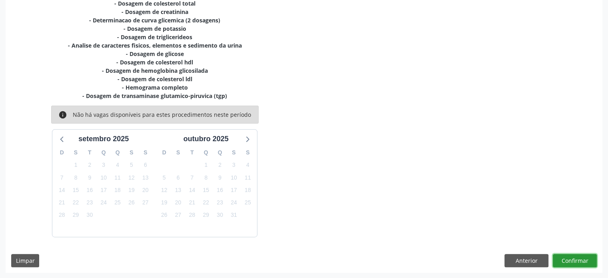
click at [585, 259] on button "Confirmar" at bounding box center [575, 261] width 44 height 14
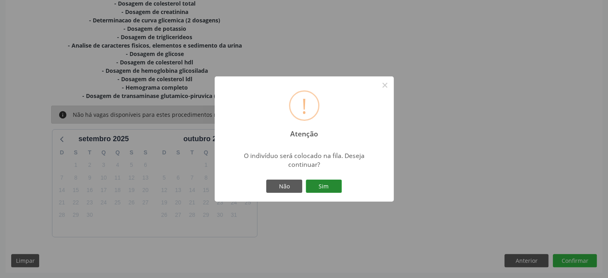
click at [316, 187] on button "Sim" at bounding box center [324, 186] width 36 height 14
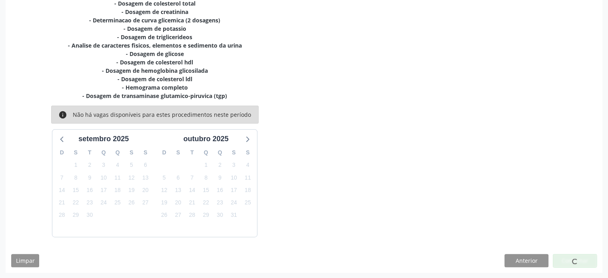
scroll to position [0, 0]
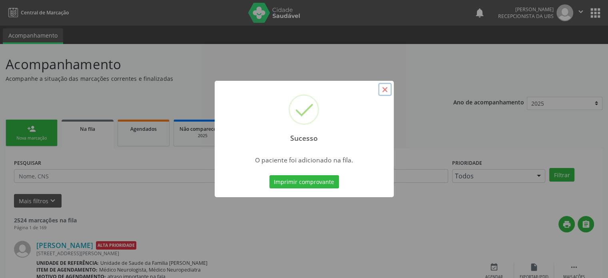
click at [382, 90] on button "×" at bounding box center [385, 90] width 14 height 14
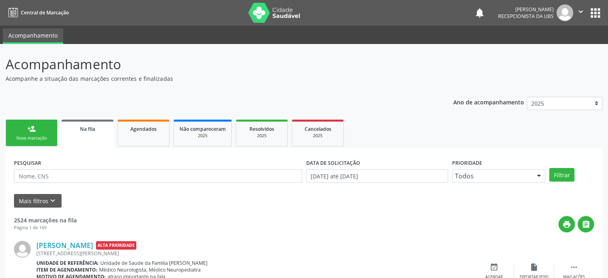
click at [26, 135] on div "Nova marcação" at bounding box center [32, 138] width 40 height 6
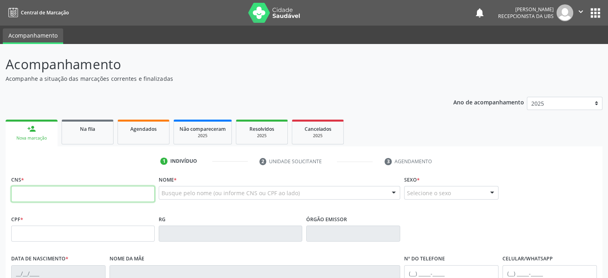
click at [41, 191] on input "text" at bounding box center [82, 194] width 143 height 16
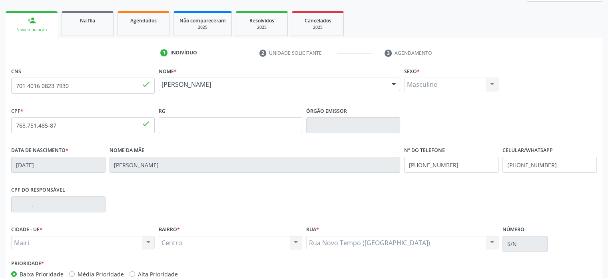
scroll to position [155, 0]
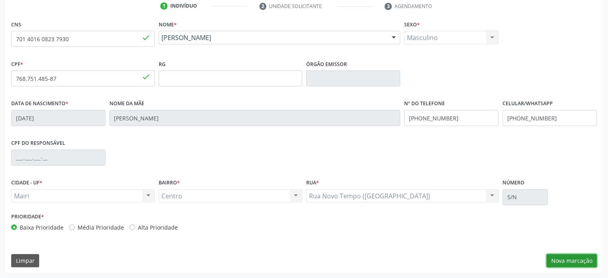
click at [561, 262] on button "Nova marcação" at bounding box center [571, 261] width 50 height 14
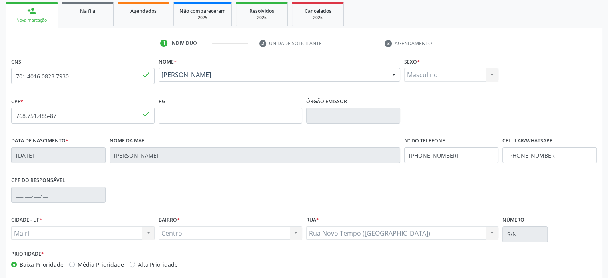
click at [0, 0] on button "Próximo" at bounding box center [0, 0] width 0 height 0
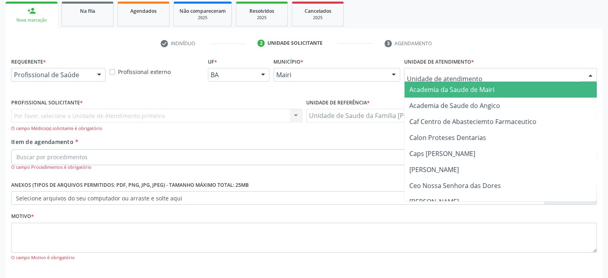
click at [497, 73] on div at bounding box center [500, 75] width 193 height 14
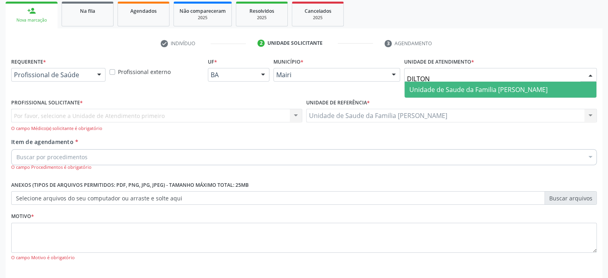
click at [494, 88] on span "Unidade de Saude da Familia [PERSON_NAME]" at bounding box center [478, 89] width 138 height 9
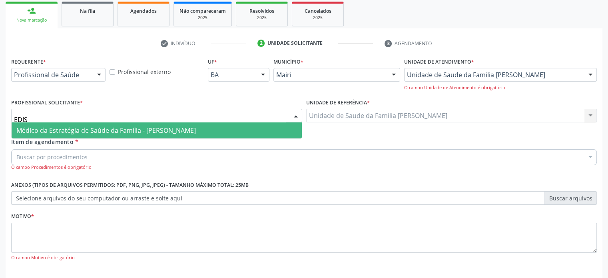
click at [76, 131] on span "Médico da Estratégia de Saúde da Família - [PERSON_NAME]" at bounding box center [105, 130] width 179 height 9
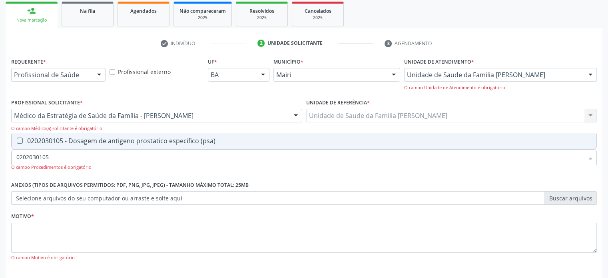
click at [71, 139] on div "0202030105 - Dosagem de antigeno prostatico especifico (psa)" at bounding box center [303, 140] width 575 height 6
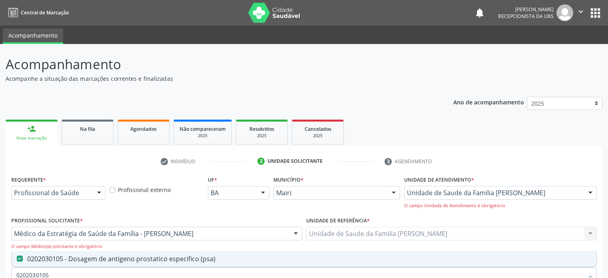
scroll to position [118, 0]
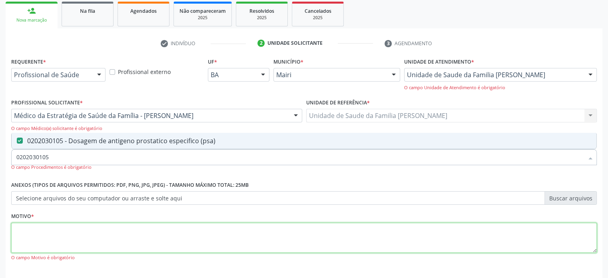
click at [60, 229] on textarea at bounding box center [304, 238] width 586 height 30
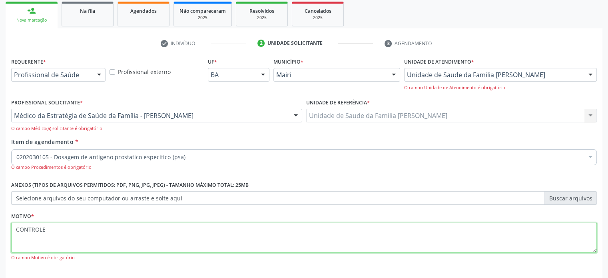
scroll to position [153, 0]
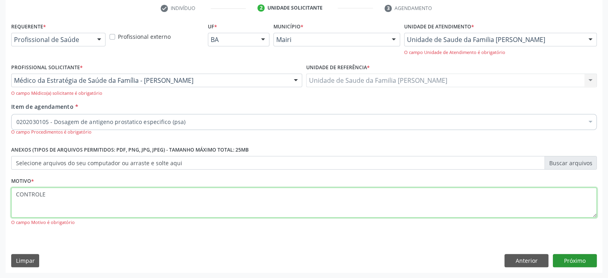
type textarea "CONTROLE"
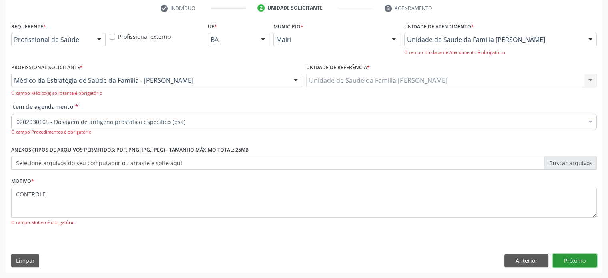
click at [575, 260] on button "Próximo" at bounding box center [575, 261] width 44 height 14
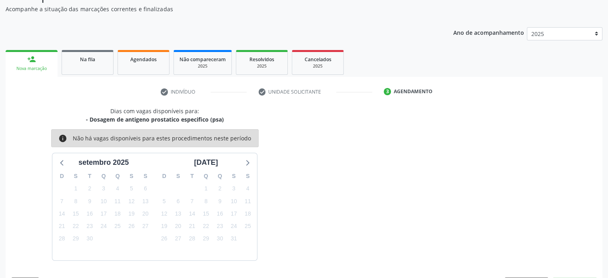
scroll to position [93, 0]
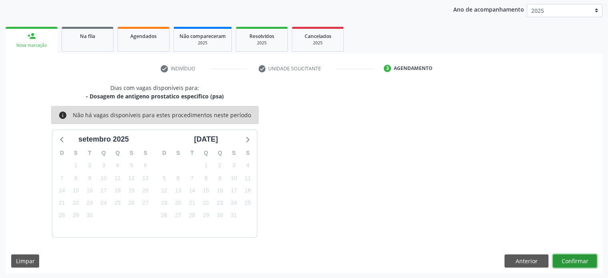
click at [575, 260] on button "Confirmar" at bounding box center [575, 261] width 44 height 14
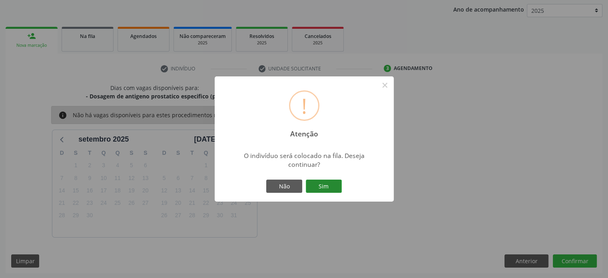
click at [331, 187] on button "Sim" at bounding box center [324, 186] width 36 height 14
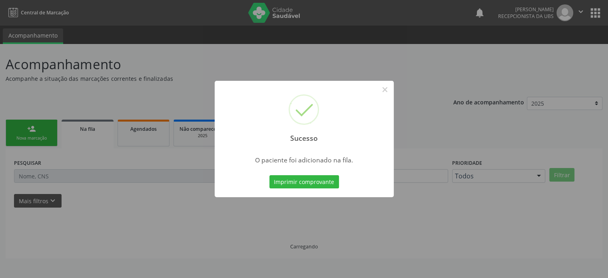
scroll to position [0, 0]
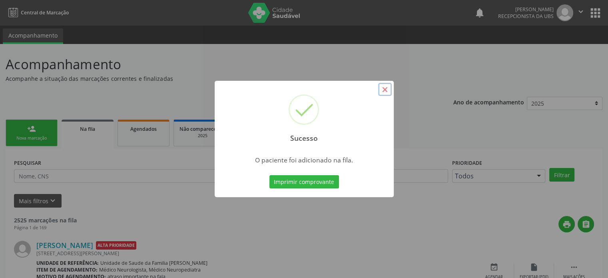
click at [383, 89] on button "×" at bounding box center [385, 90] width 14 height 14
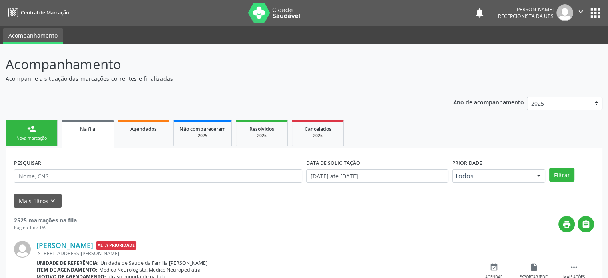
click at [48, 133] on link "person_add Nova marcação" at bounding box center [32, 133] width 52 height 27
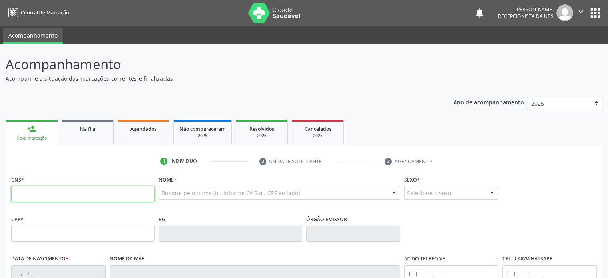
click at [26, 193] on input "text" at bounding box center [82, 194] width 143 height 16
